Goal: Obtain resource: Obtain resource

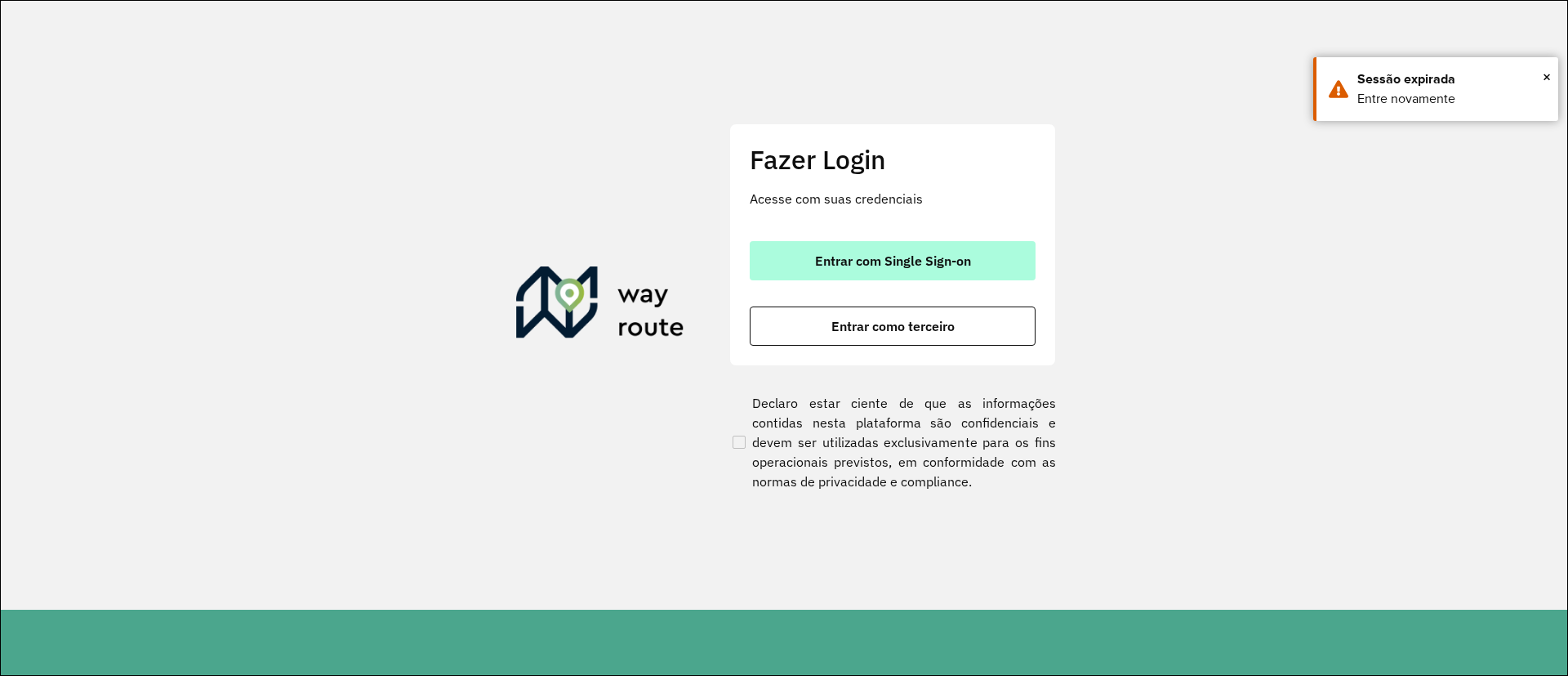
click at [850, 260] on span "Entrar com Single Sign-on" at bounding box center [893, 261] width 156 height 14
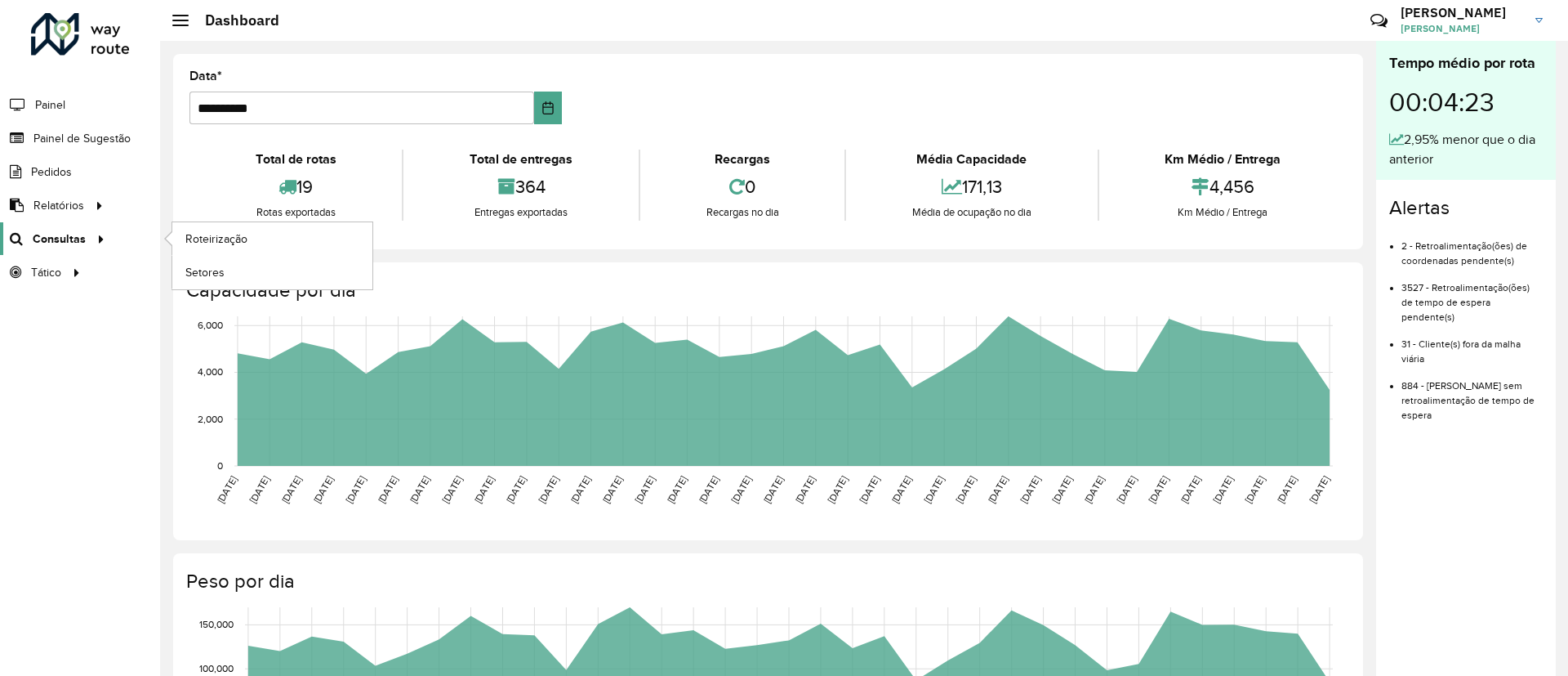
click at [101, 233] on icon at bounding box center [98, 238] width 14 height 24
click at [208, 278] on span "Setores" at bounding box center [205, 272] width 40 height 17
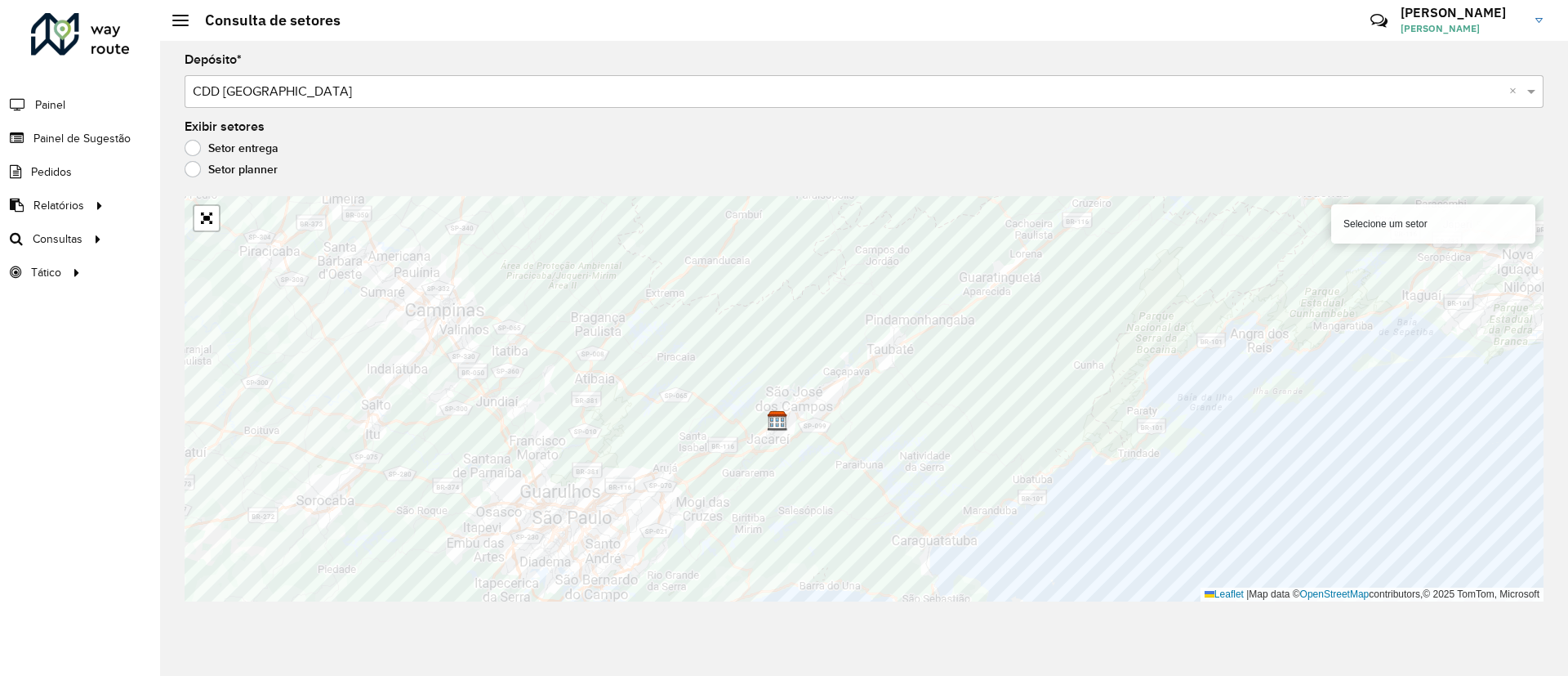
click at [1430, 230] on div "Selecione um setor" at bounding box center [1434, 224] width 205 height 40
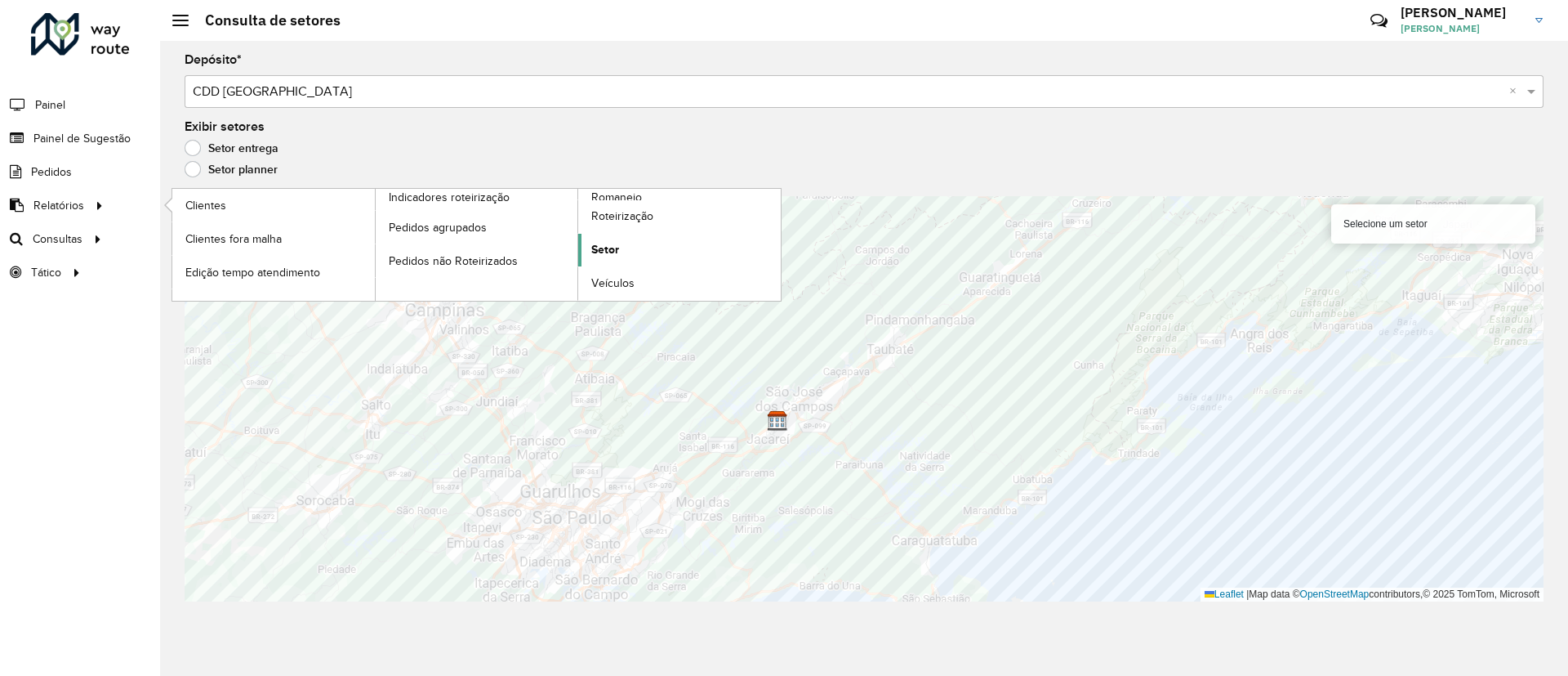
click at [602, 254] on span "Setor" at bounding box center [605, 250] width 28 height 17
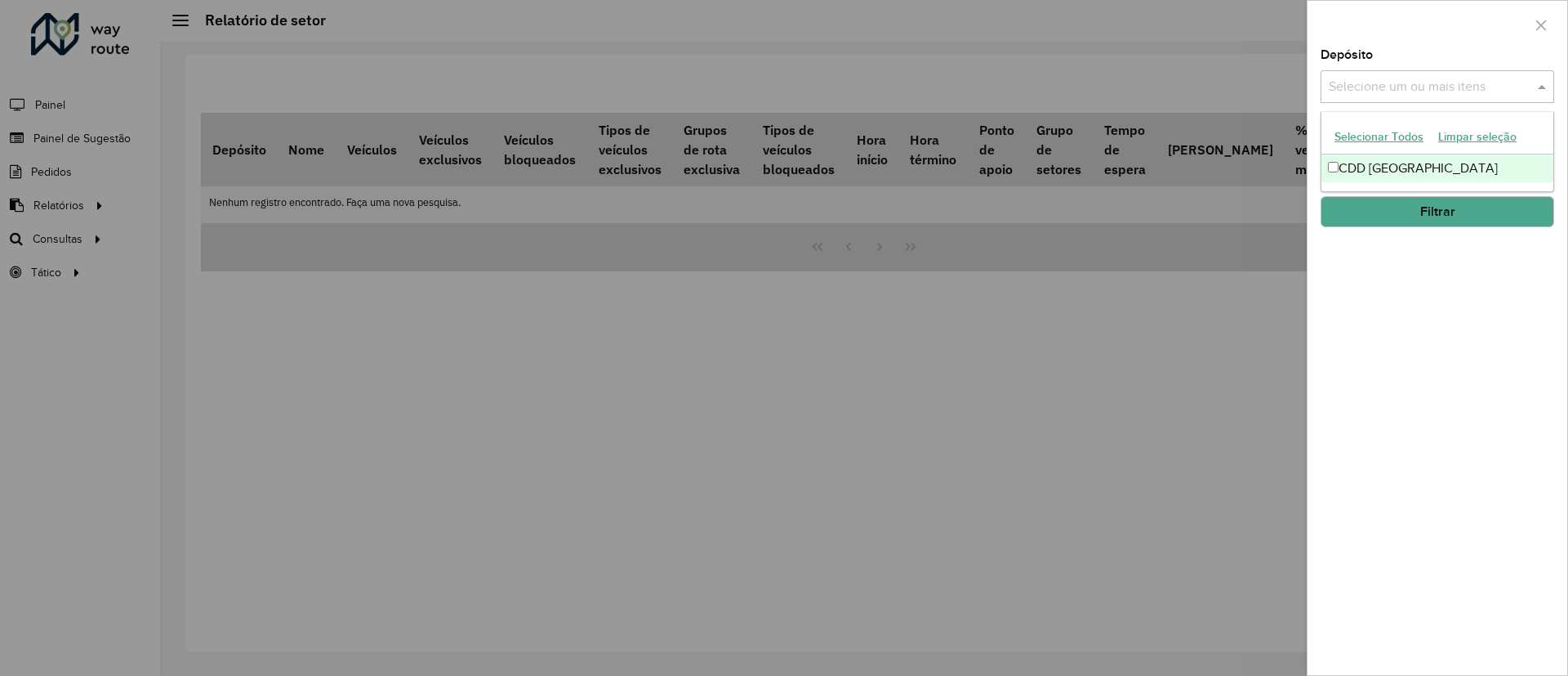
click at [1451, 92] on input "text" at bounding box center [1429, 87] width 210 height 19
click at [1414, 161] on div "CDD [GEOGRAPHIC_DATA]" at bounding box center [1438, 168] width 232 height 28
click at [1382, 300] on div "Depósito Selecione um ou mais itens CDD São José dos Campos × × Grupo de Depósi…" at bounding box center [1437, 362] width 260 height 626
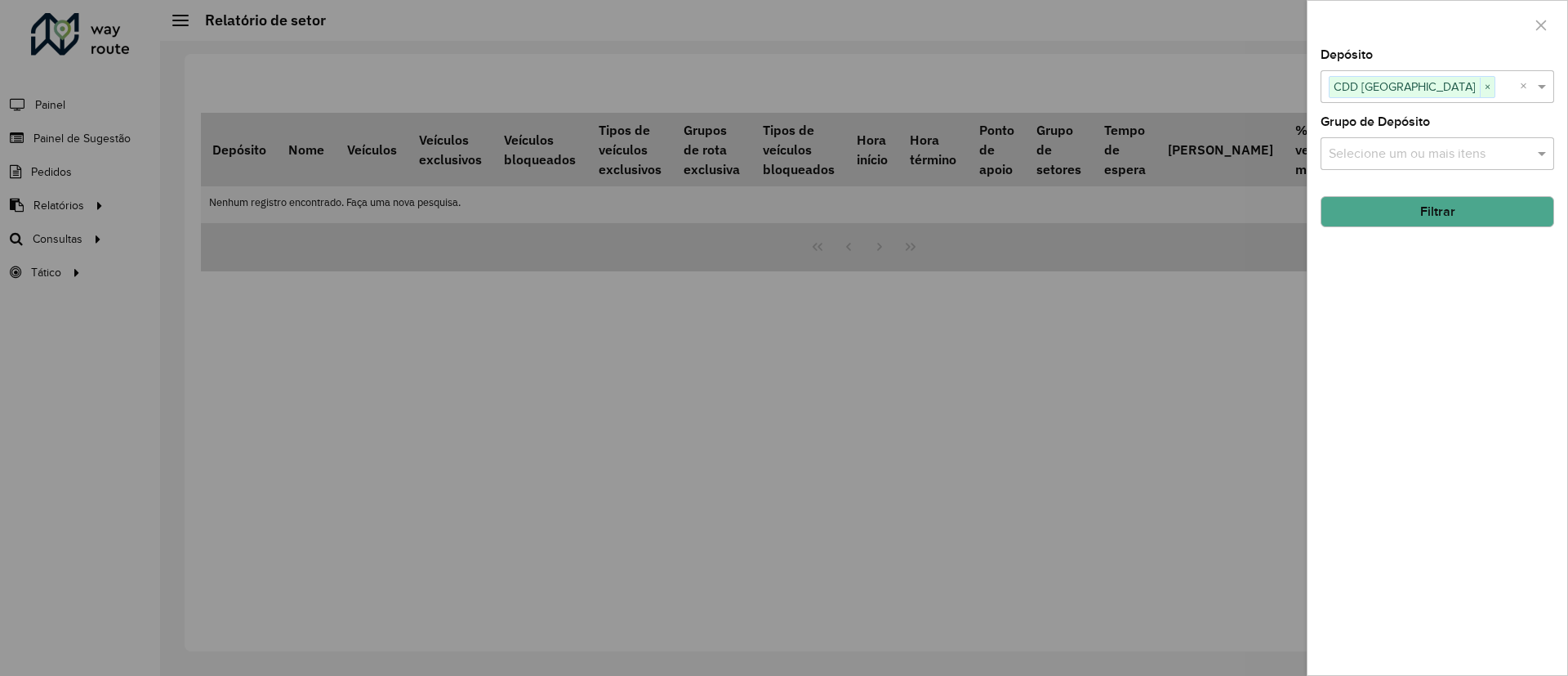
click at [1372, 122] on label "Grupo de Depósito" at bounding box center [1375, 122] width 109 height 19
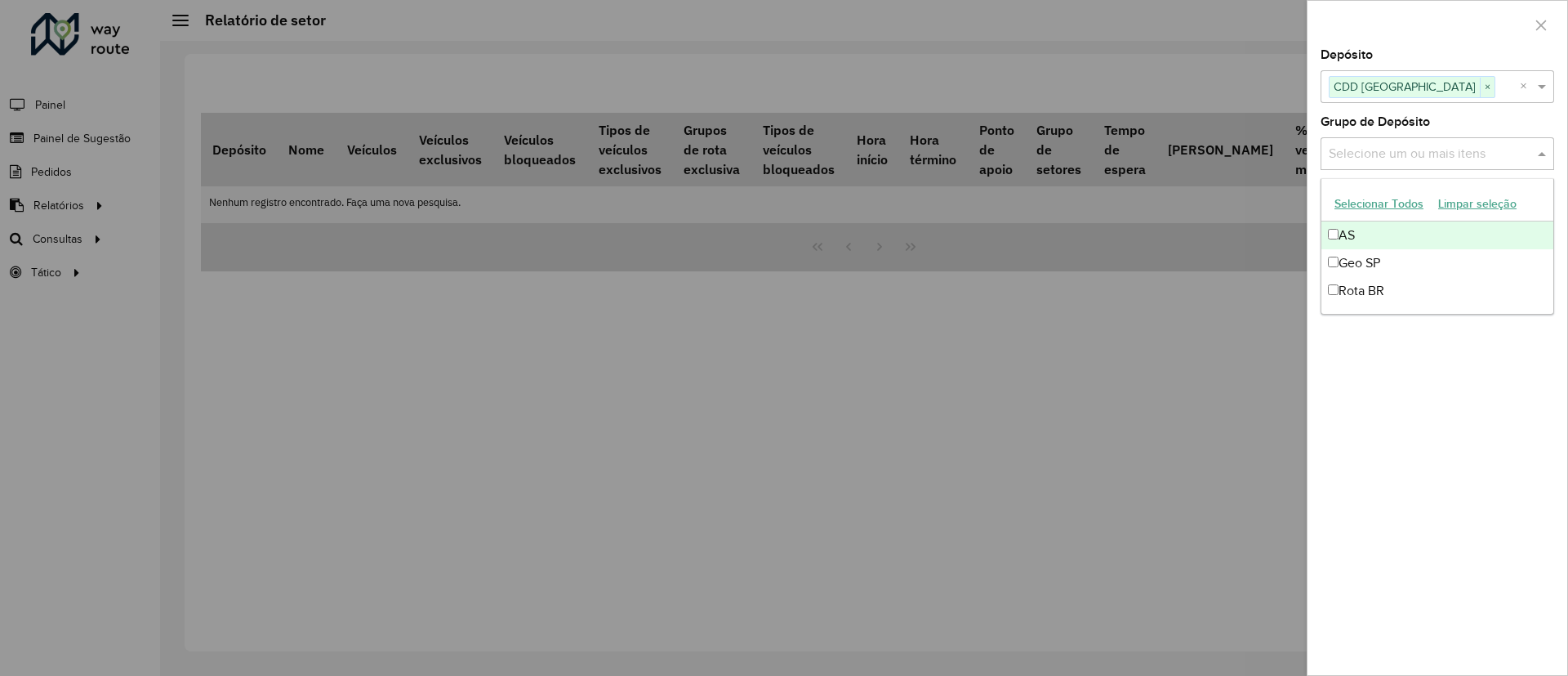
click at [1386, 156] on input "text" at bounding box center [1429, 155] width 210 height 19
click at [1366, 375] on div "Depósito Selecione um ou mais itens CDD São José dos Campos × × Grupo de Depósi…" at bounding box center [1437, 362] width 260 height 626
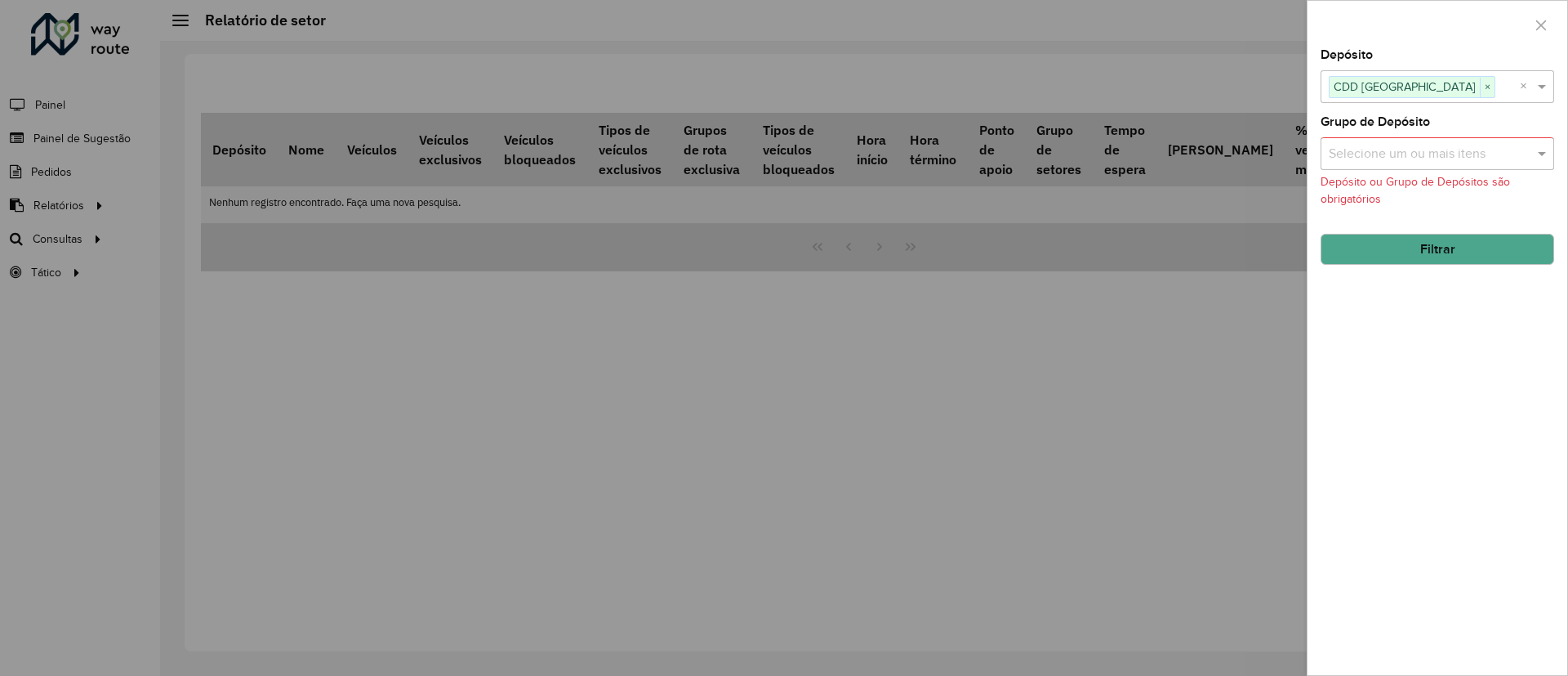
click at [1376, 256] on button "Filtrar" at bounding box center [1438, 249] width 234 height 31
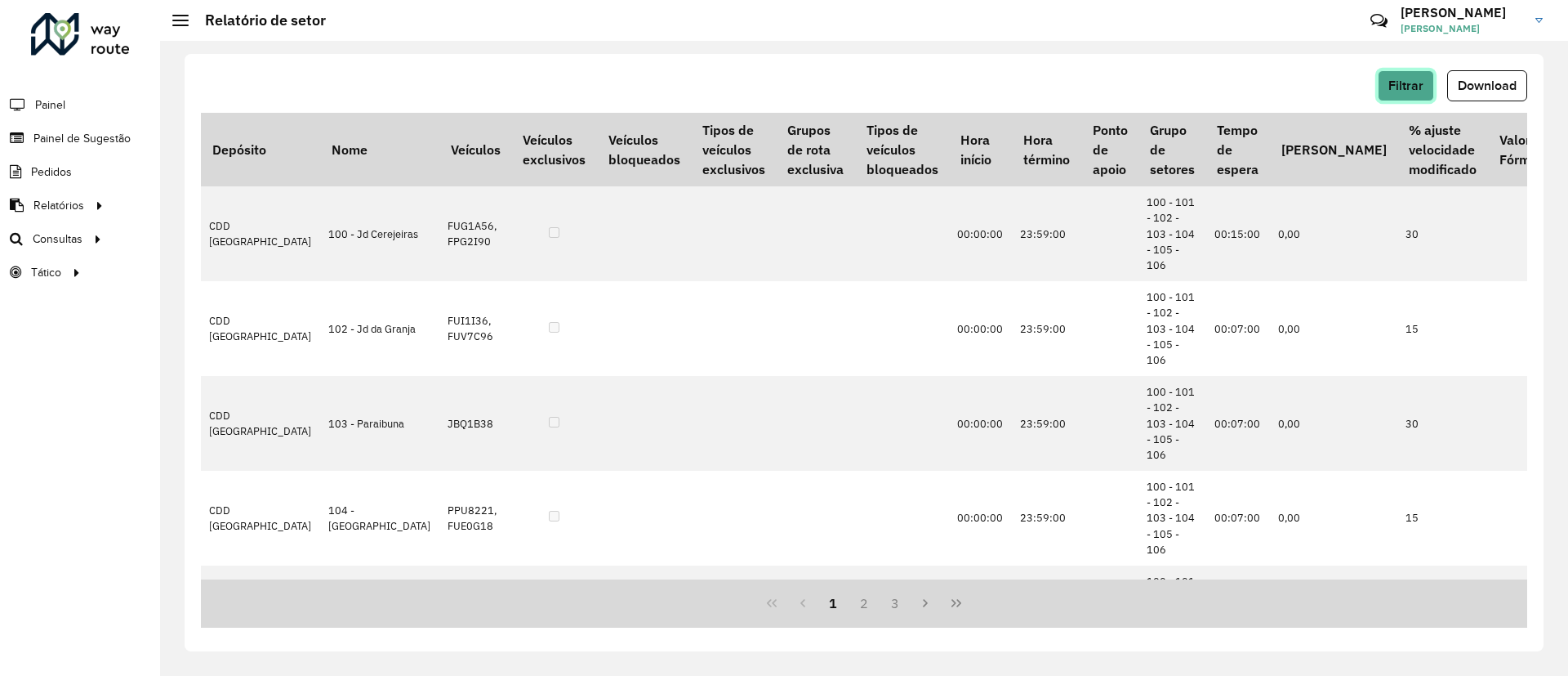
click at [1414, 85] on span "Filtrar" at bounding box center [1406, 85] width 35 height 14
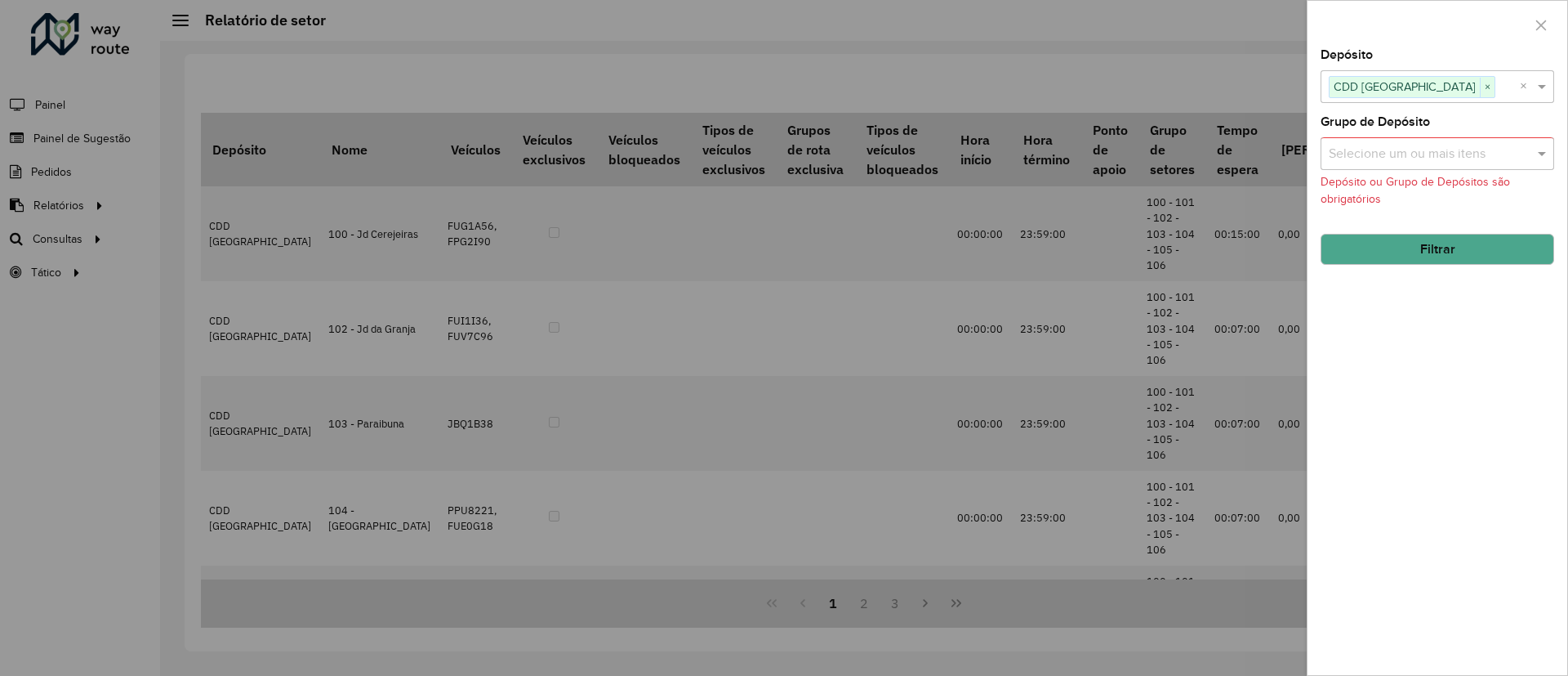
click at [1239, 243] on div at bounding box center [784, 338] width 1568 height 676
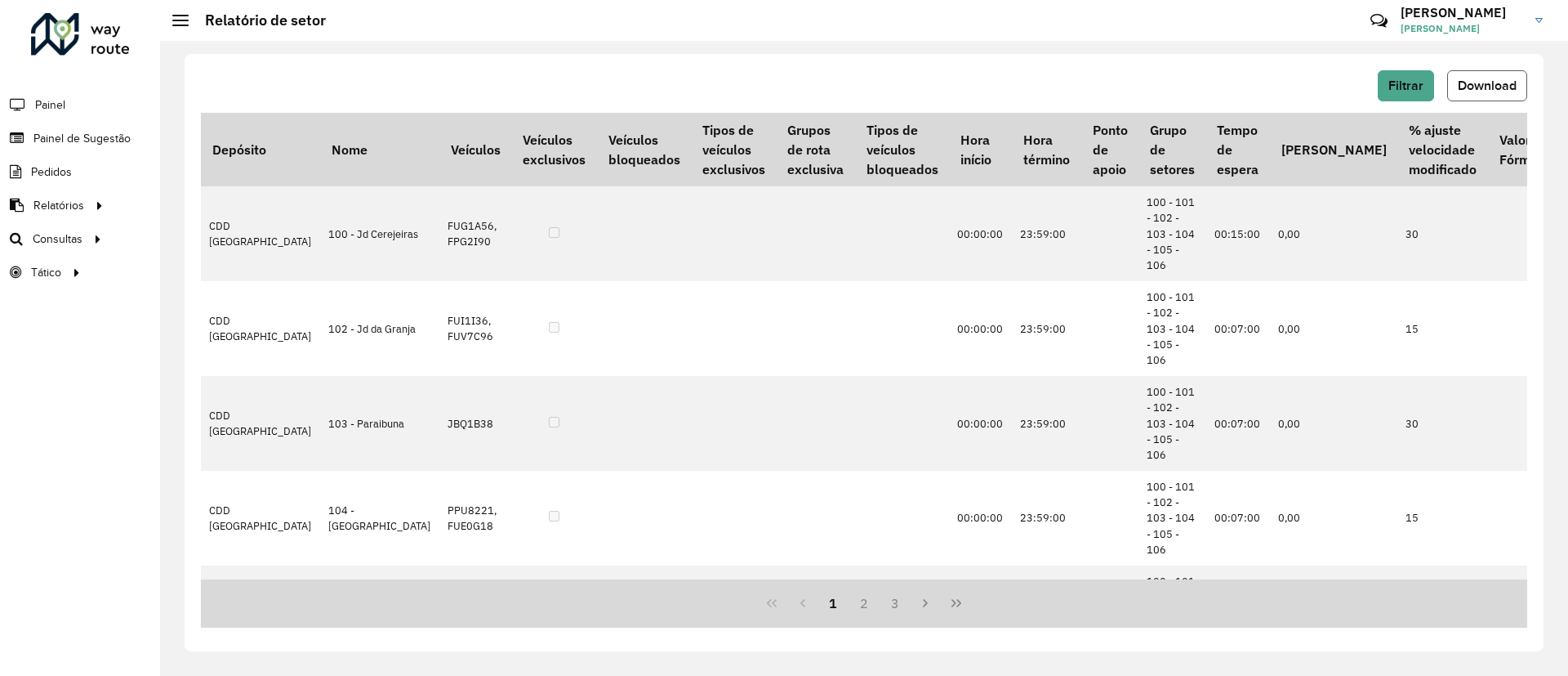
click at [1483, 97] on button "Download" at bounding box center [1487, 86] width 80 height 31
